Goal: Check status: Check status

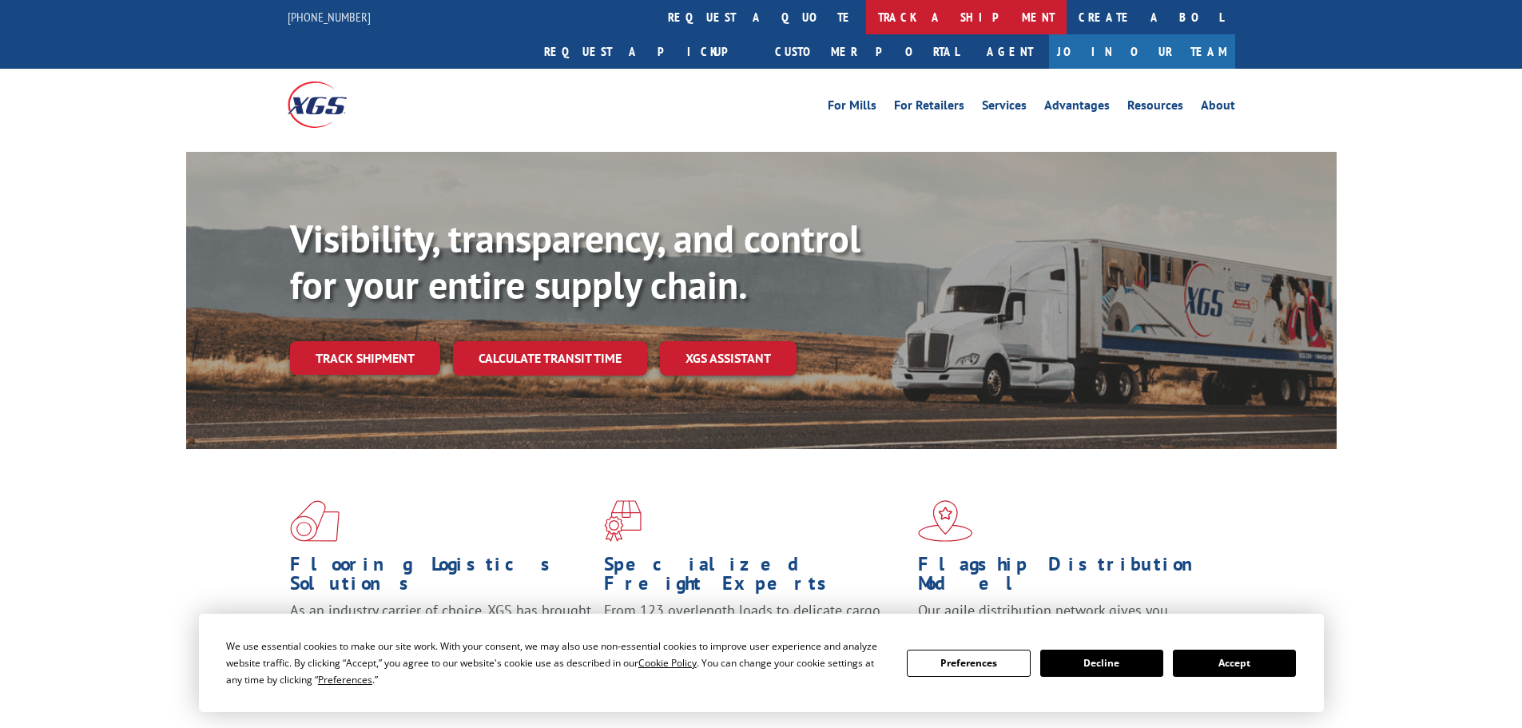
click at [866, 11] on link "track a shipment" at bounding box center [966, 17] width 201 height 34
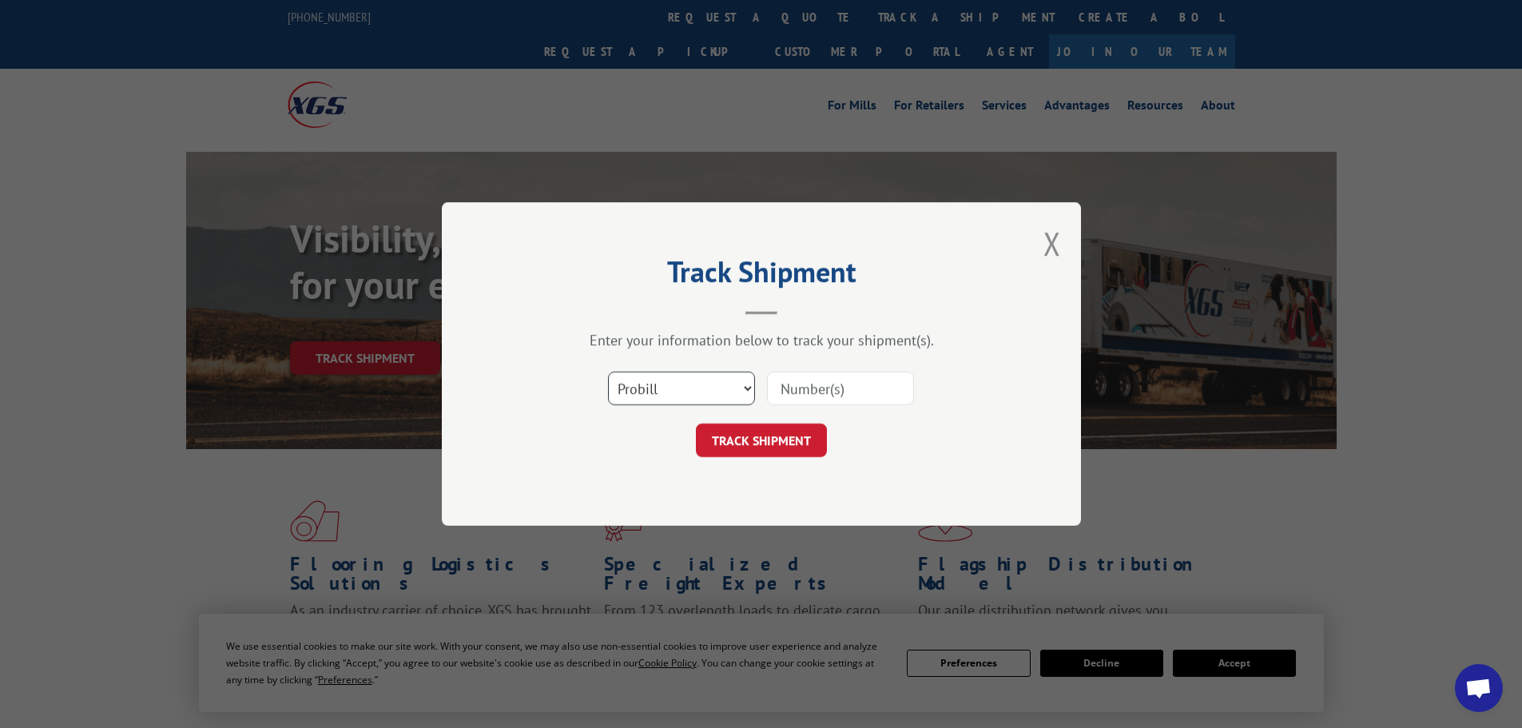
click at [713, 384] on select "Select category... Probill BOL PO" at bounding box center [681, 389] width 147 height 34
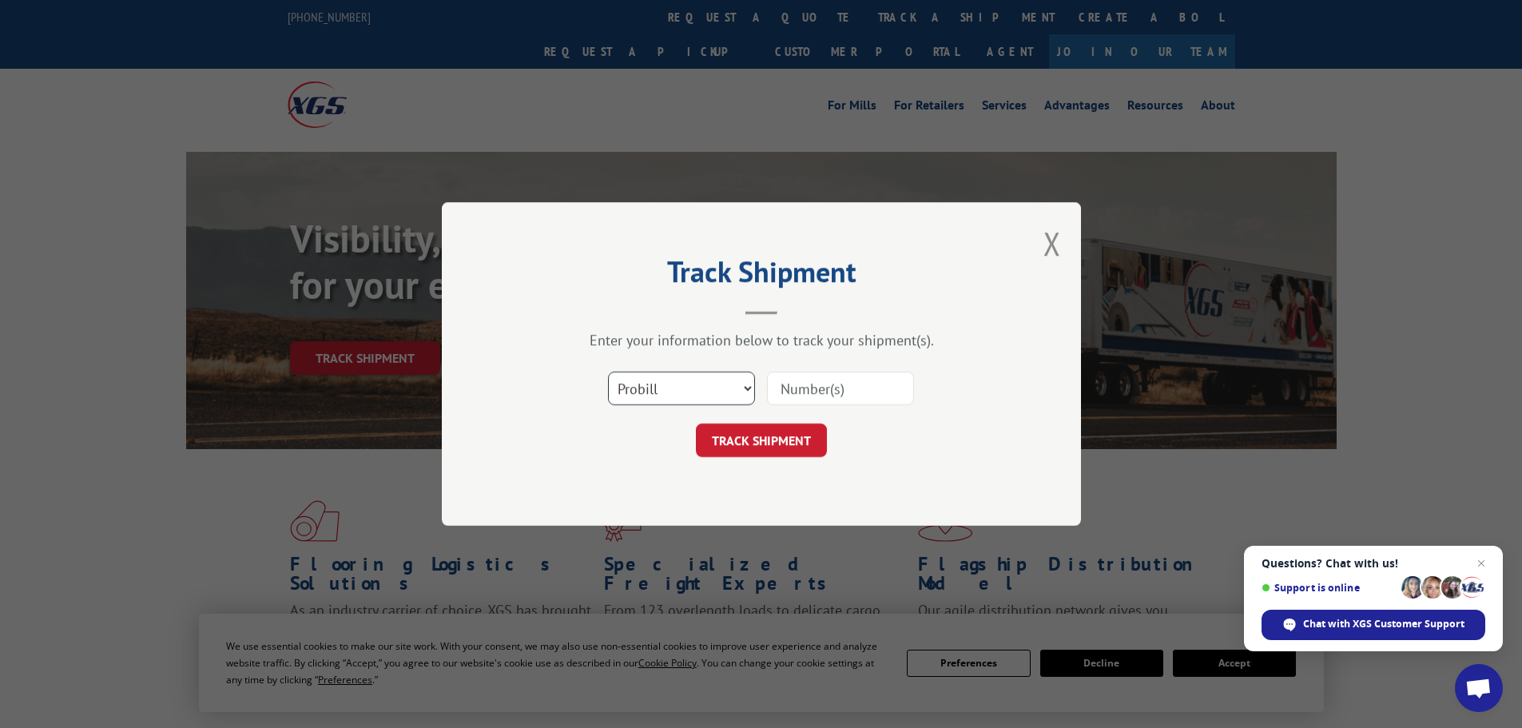
select select "bol"
click at [608, 372] on select "Select category... Probill BOL PO" at bounding box center [681, 389] width 147 height 34
click at [837, 375] on input at bounding box center [840, 389] width 147 height 34
click at [837, 383] on input at bounding box center [840, 389] width 147 height 34
paste input "6082608"
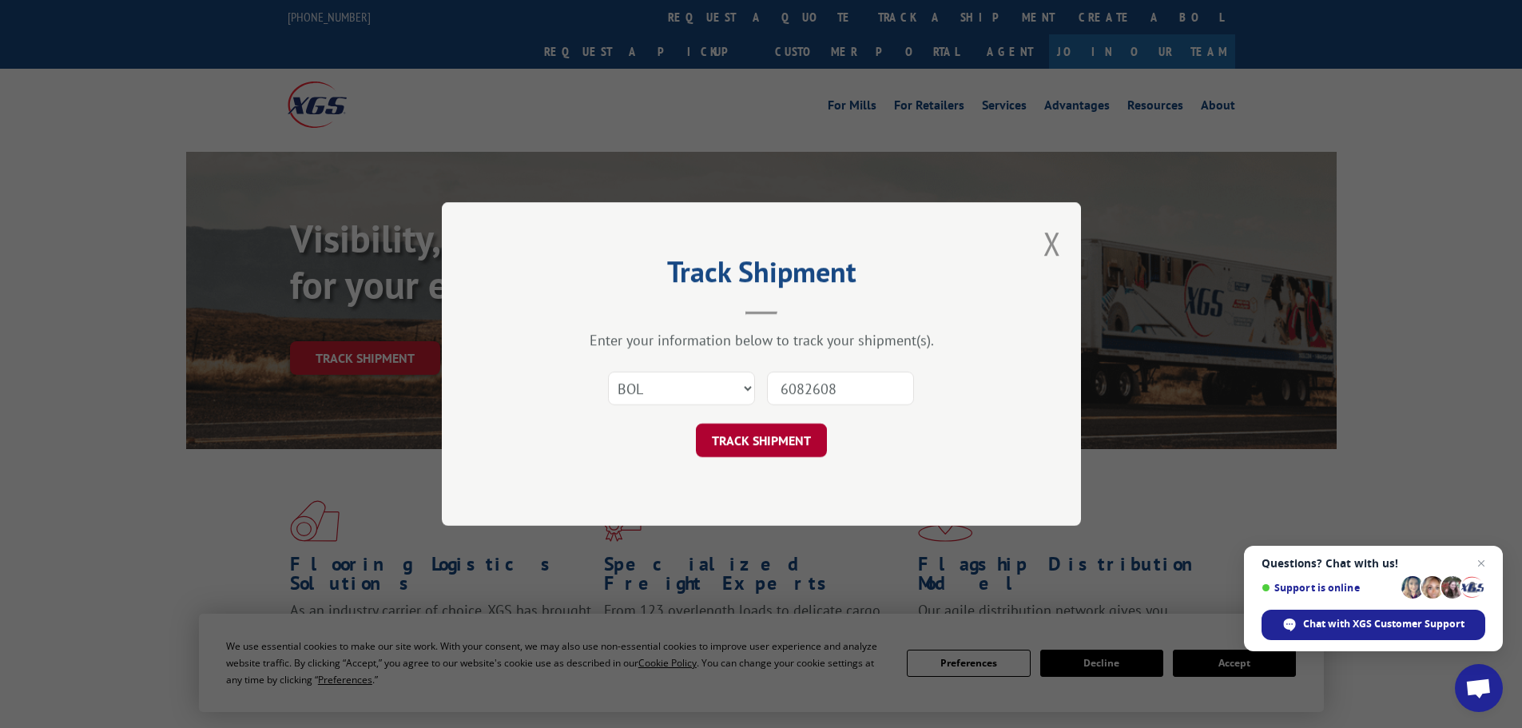
type input "6082608"
click at [770, 439] on button "TRACK SHIPMENT" at bounding box center [761, 440] width 131 height 34
